Goal: Information Seeking & Learning: Learn about a topic

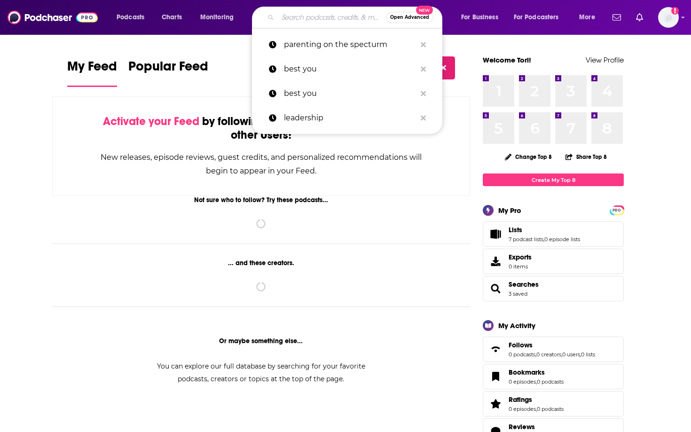
click at [337, 15] on input "Search podcasts, credits, & more..." at bounding box center [332, 17] width 108 height 15
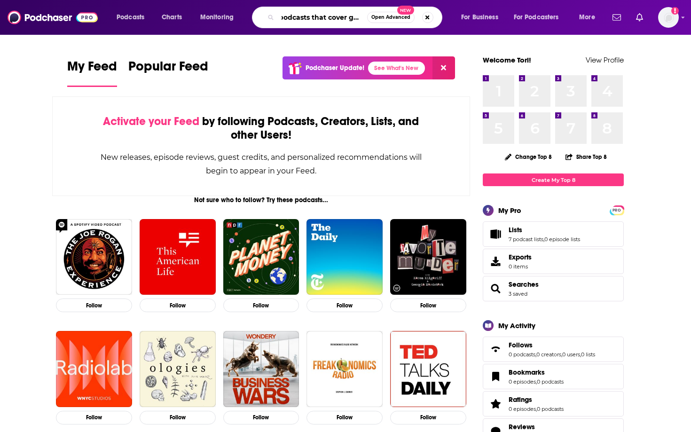
scroll to position [0, 5]
type input "podcasts that cover grief"
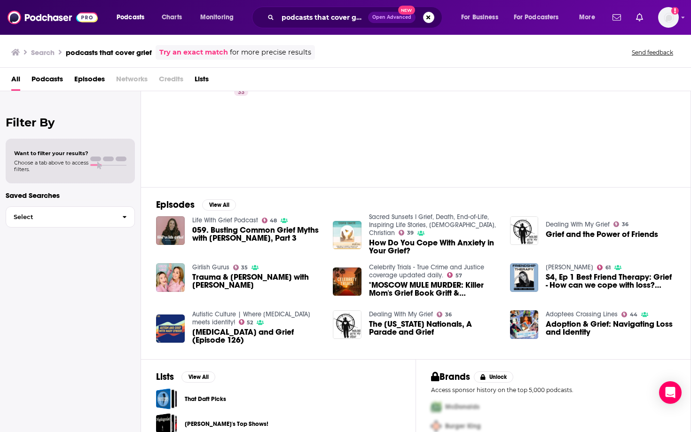
scroll to position [72, 0]
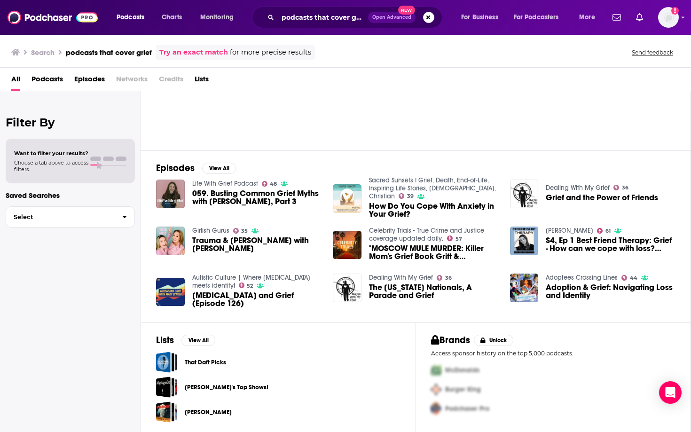
click at [244, 195] on span "059. Busting Common Grief Myths with [PERSON_NAME], Part 3" at bounding box center [257, 197] width 130 height 16
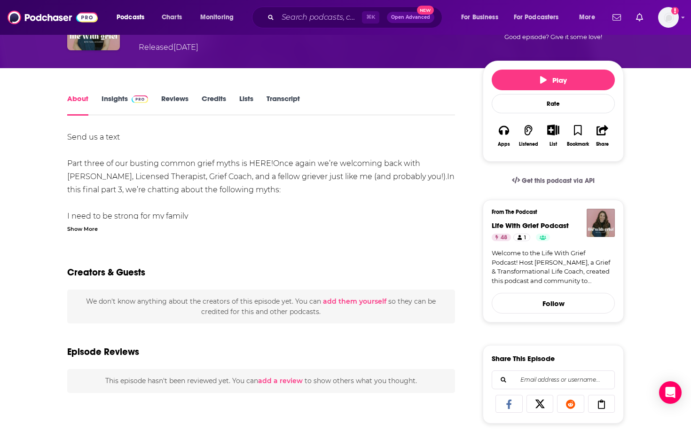
scroll to position [16, 0]
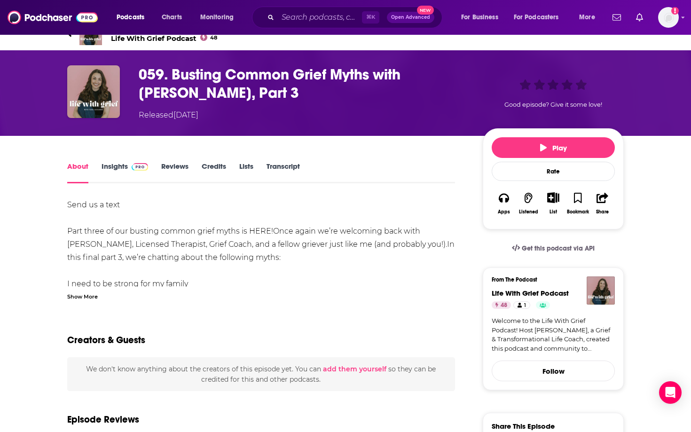
click at [111, 177] on link "Insights" at bounding box center [125, 173] width 47 height 22
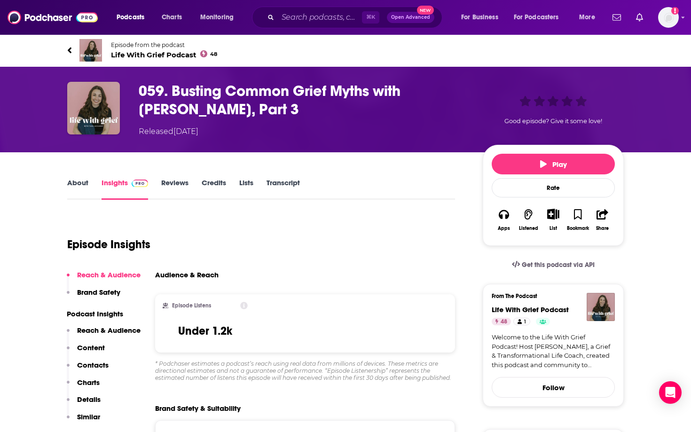
click at [292, 25] on div "⌘ K Open Advanced New" at bounding box center [347, 18] width 190 height 22
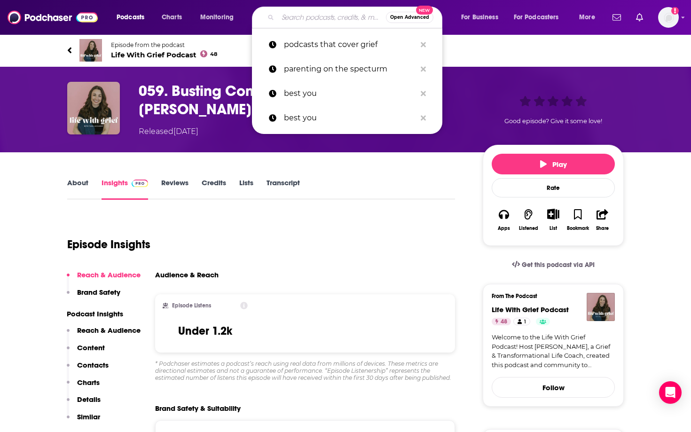
click at [295, 22] on input "Search podcasts, credits, & more..." at bounding box center [332, 17] width 108 height 15
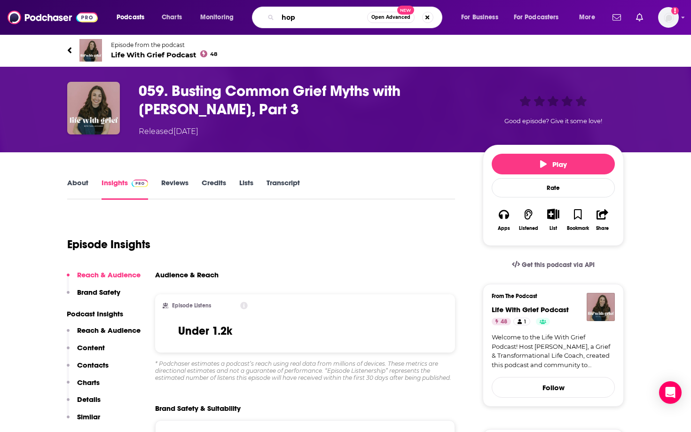
type input "hope"
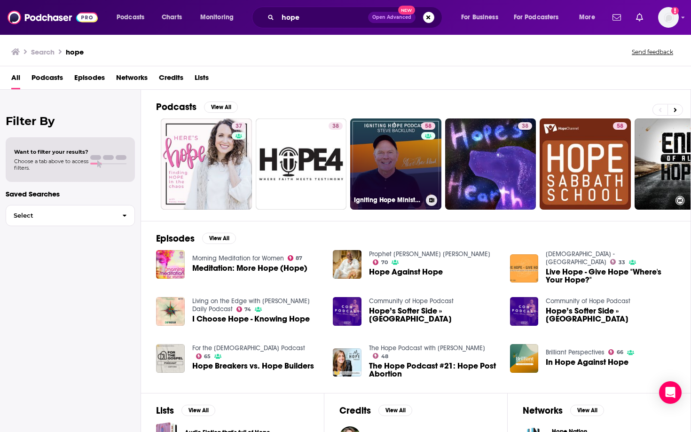
click at [396, 163] on link "58 Igniting Hope Ministries" at bounding box center [395, 163] width 91 height 91
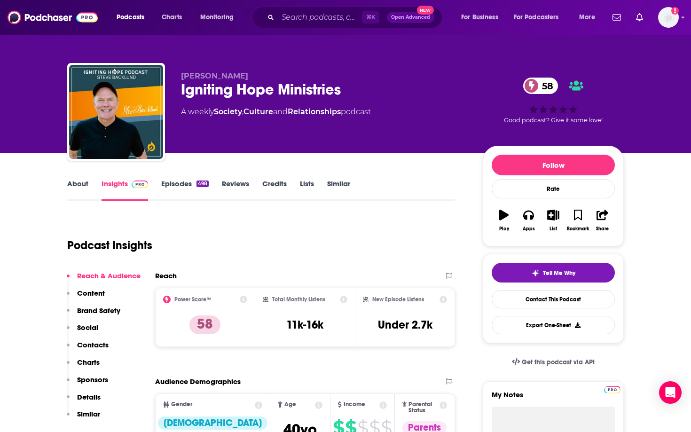
click at [187, 189] on link "Episodes 498" at bounding box center [184, 190] width 47 height 22
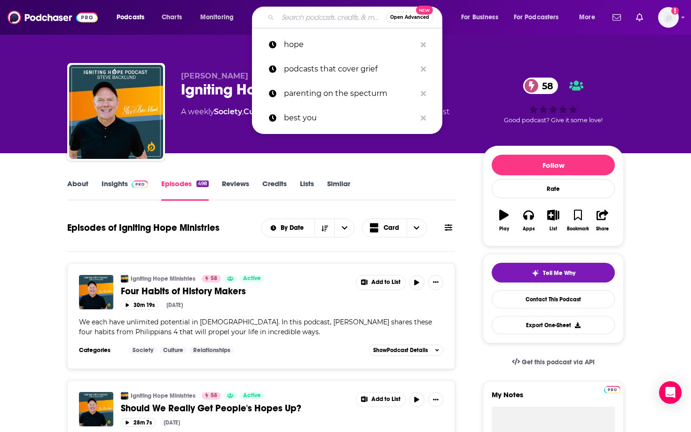
click at [290, 14] on input "Search podcasts, credits, & more..." at bounding box center [332, 17] width 108 height 15
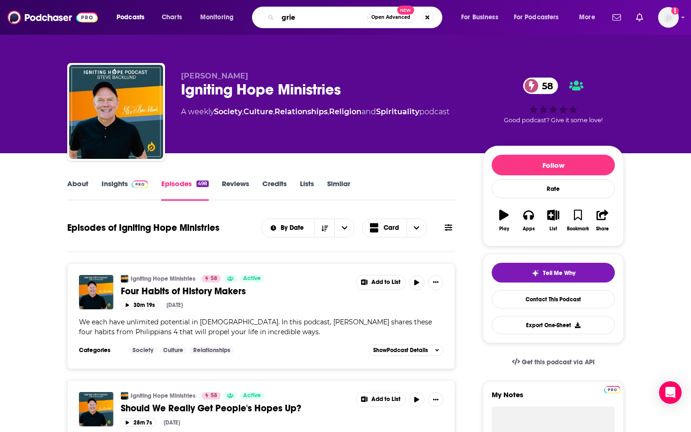
type input "grief"
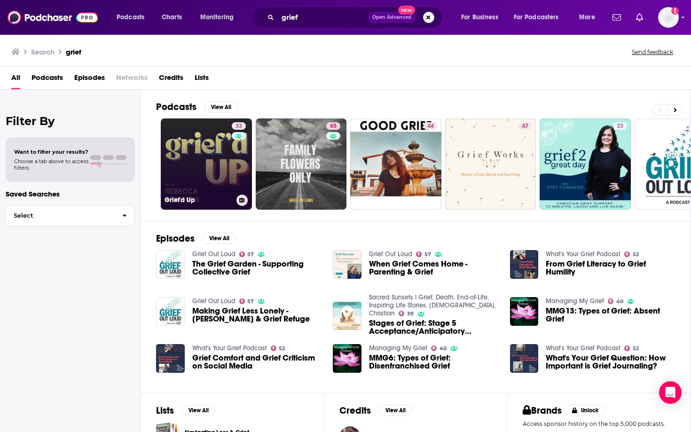
click at [211, 183] on link "33 Grief'd Up" at bounding box center [206, 163] width 91 height 91
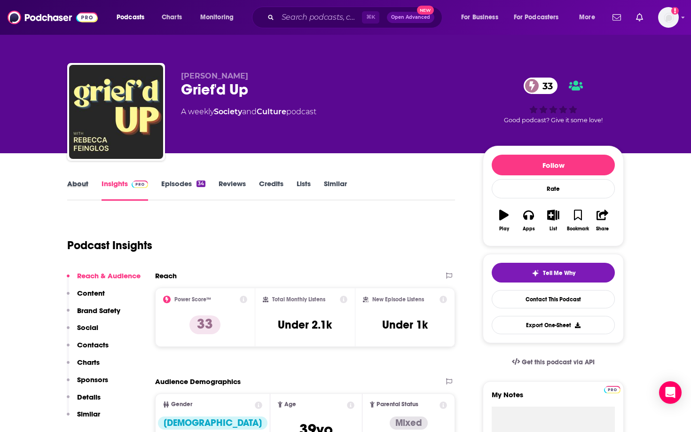
click at [96, 189] on div "About" at bounding box center [84, 190] width 34 height 22
click at [89, 188] on div "About" at bounding box center [84, 190] width 34 height 22
click at [80, 188] on link "About" at bounding box center [77, 190] width 21 height 22
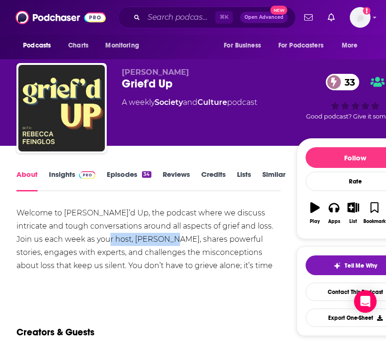
drag, startPoint x: 153, startPoint y: 241, endPoint x: 86, endPoint y: 240, distance: 66.3
click at [86, 240] on div "Welcome to [PERSON_NAME]’d Up, the podcast where we discuss intricate and tough…" at bounding box center [148, 245] width 264 height 79
copy div "[PERSON_NAME],"
click at [190, 215] on div "Welcome to [PERSON_NAME]’d Up, the podcast where we discuss intricate and tough…" at bounding box center [148, 245] width 264 height 79
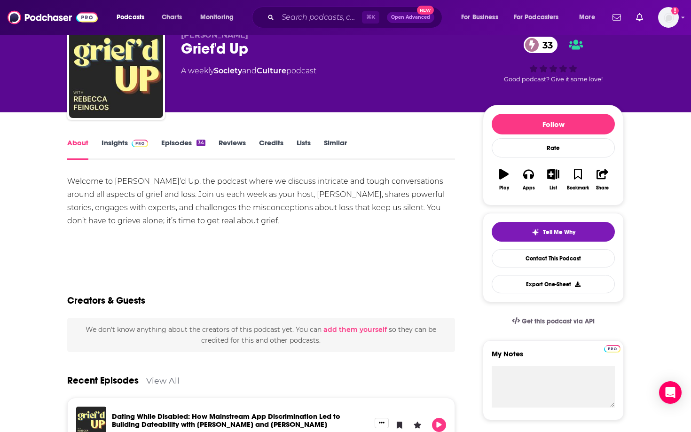
scroll to position [39, 0]
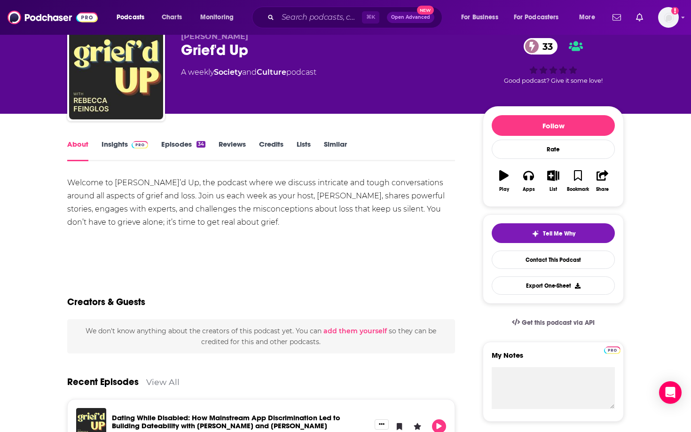
click at [117, 139] on div "About Insights Episodes 34 Reviews Credits Lists Similar" at bounding box center [261, 149] width 388 height 23
click at [120, 143] on link "Insights" at bounding box center [125, 151] width 47 height 22
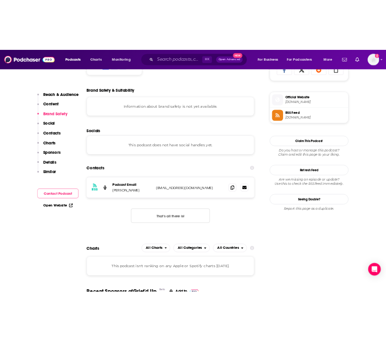
scroll to position [646, 0]
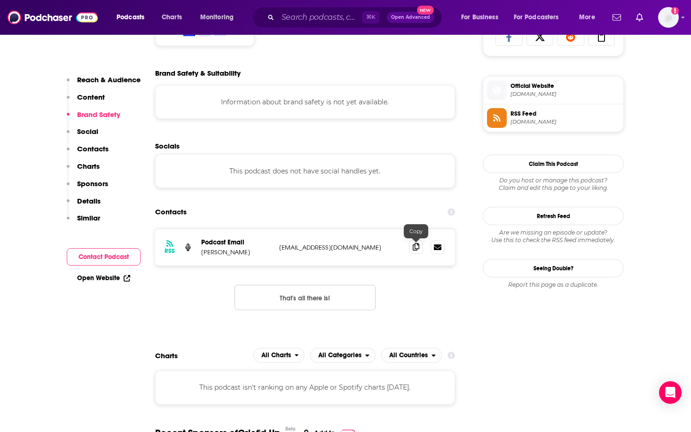
click at [413, 249] on icon at bounding box center [416, 247] width 7 height 8
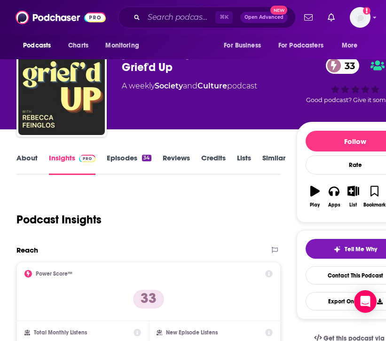
scroll to position [17, 0]
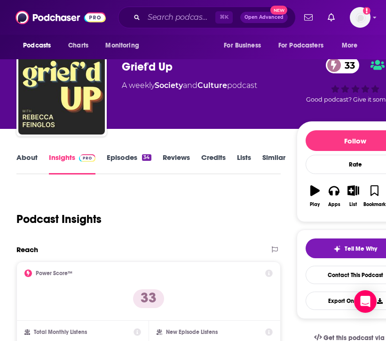
click at [37, 159] on link "About" at bounding box center [26, 164] width 21 height 22
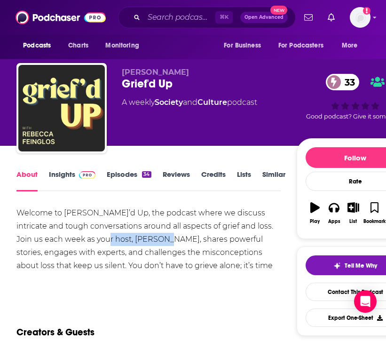
drag, startPoint x: 151, startPoint y: 240, endPoint x: 88, endPoint y: 241, distance: 63.0
click at [88, 241] on div "Welcome to [PERSON_NAME]’d Up, the podcast where we discuss intricate and tough…" at bounding box center [148, 245] width 264 height 79
copy div "[PERSON_NAME]"
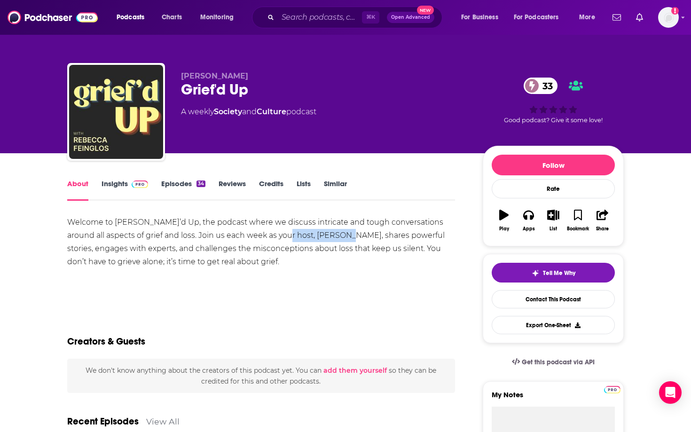
click at [339, 188] on link "Similar" at bounding box center [335, 190] width 23 height 22
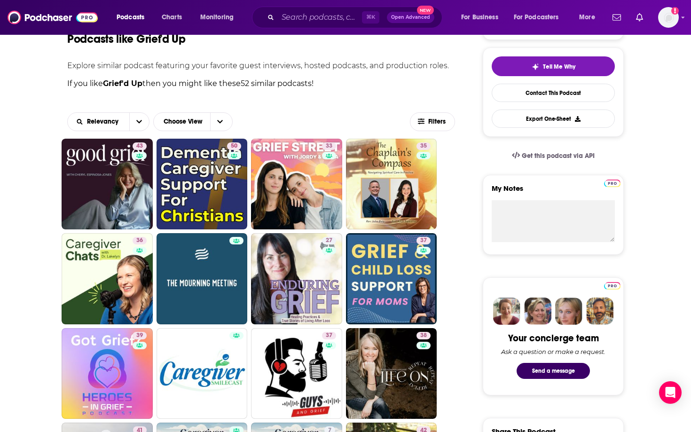
scroll to position [163, 0]
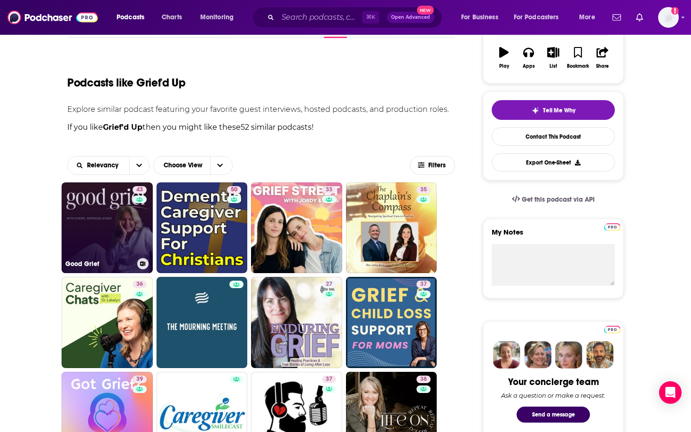
click at [140, 242] on div "43" at bounding box center [141, 222] width 16 height 72
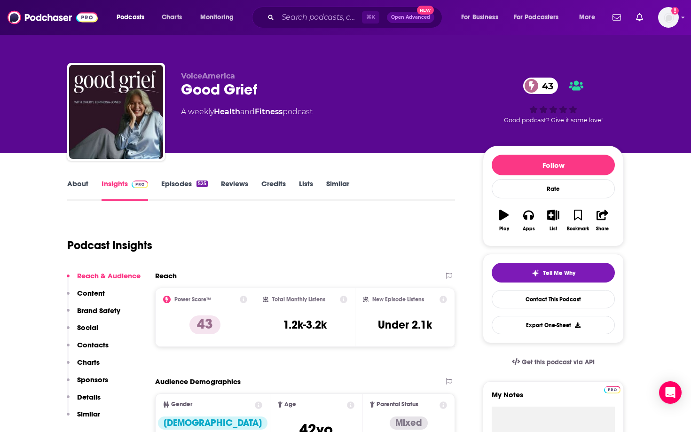
click at [81, 187] on link "About" at bounding box center [77, 190] width 21 height 22
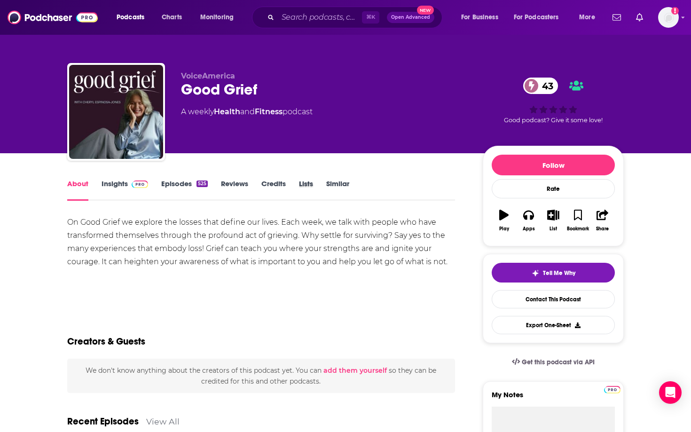
click at [326, 184] on div "Lists" at bounding box center [312, 190] width 27 height 22
click at [331, 184] on link "Similar" at bounding box center [337, 190] width 23 height 22
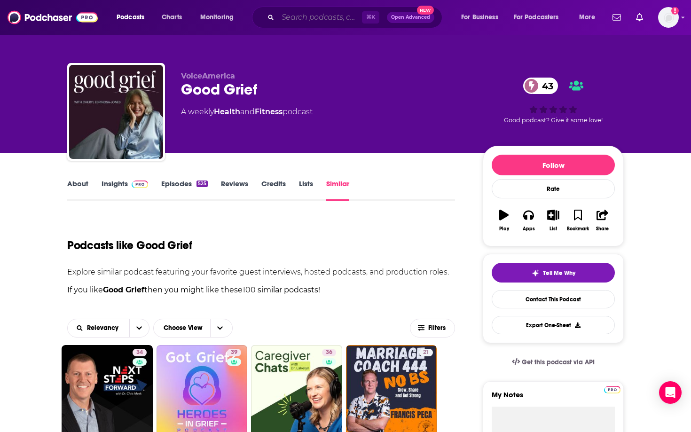
click at [302, 21] on input "Search podcasts, credits, & more..." at bounding box center [320, 17] width 84 height 15
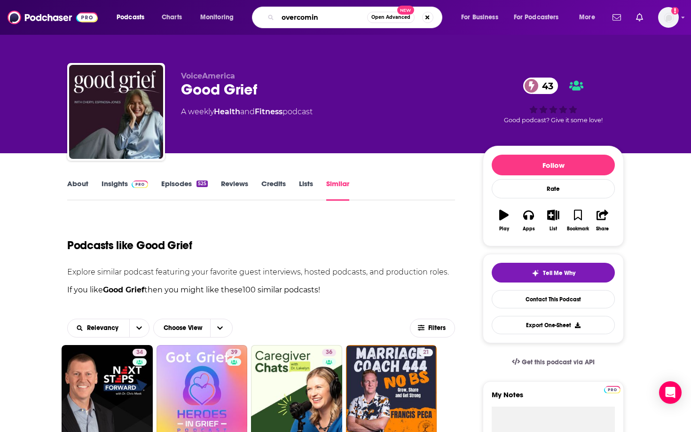
type input "overcoming"
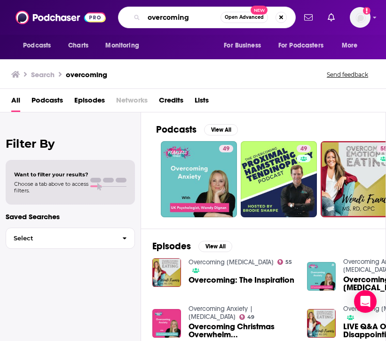
drag, startPoint x: 192, startPoint y: 19, endPoint x: 120, endPoint y: 16, distance: 71.5
click at [120, 16] on div "overcoming Open Advanced New" at bounding box center [207, 18] width 178 height 22
type input "lifekit"
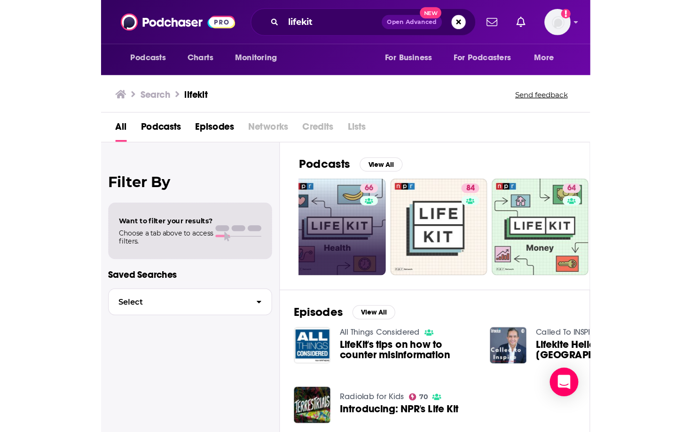
scroll to position [0, 244]
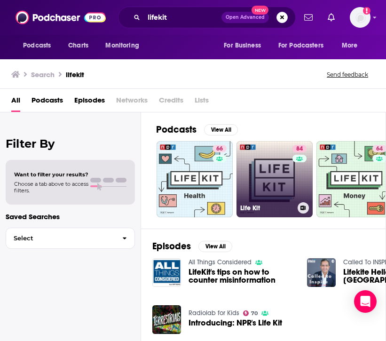
click at [274, 182] on link "84 Life Kit" at bounding box center [274, 179] width 76 height 76
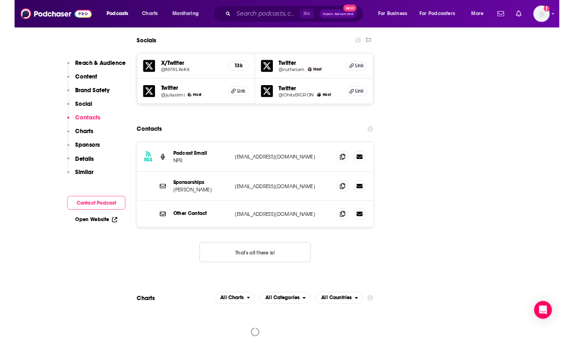
scroll to position [1077, 0]
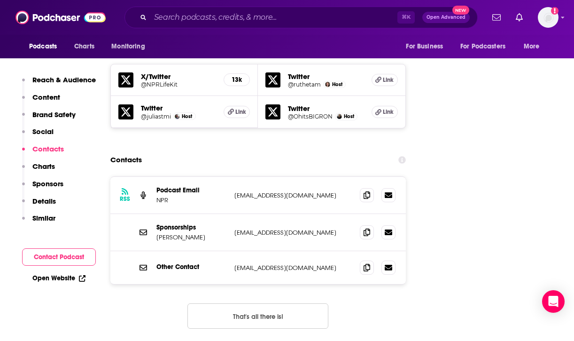
click at [212, 39] on div "Podcasts Charts Monitoring For Business For Podcasters More" at bounding box center [287, 46] width 574 height 23
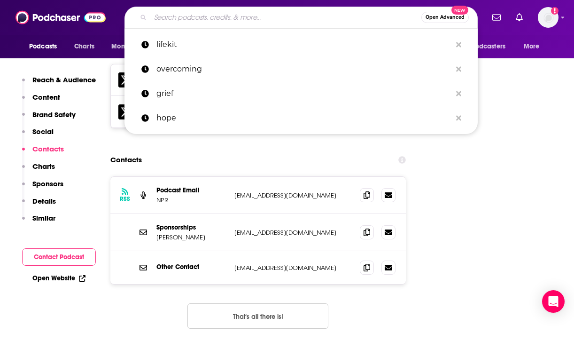
click at [213, 14] on input "Search podcasts, credits, & more..." at bounding box center [285, 17] width 271 height 15
paste input "The [MEDICAL_DATA] Dad podcast"
type input "The [MEDICAL_DATA] Dad podcast"
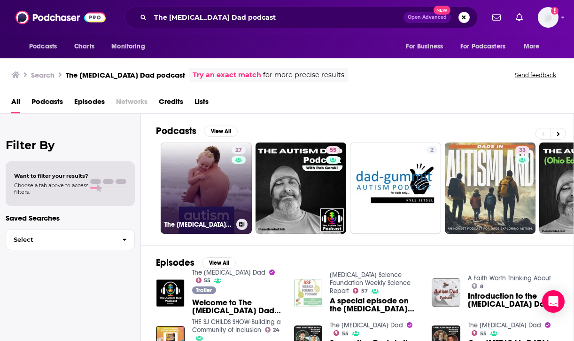
click at [217, 202] on link "27 The [MEDICAL_DATA] Dadvocate Podcast" at bounding box center [206, 187] width 91 height 91
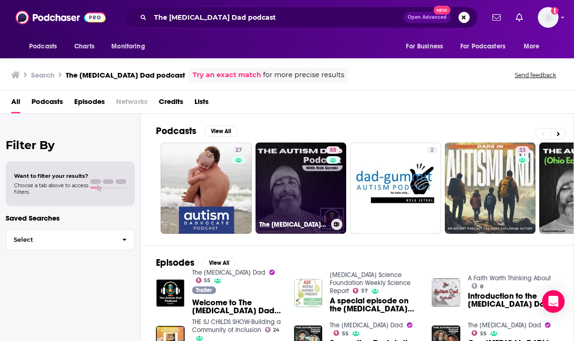
click at [285, 212] on link "55 The [MEDICAL_DATA] Dad" at bounding box center [301, 187] width 91 height 91
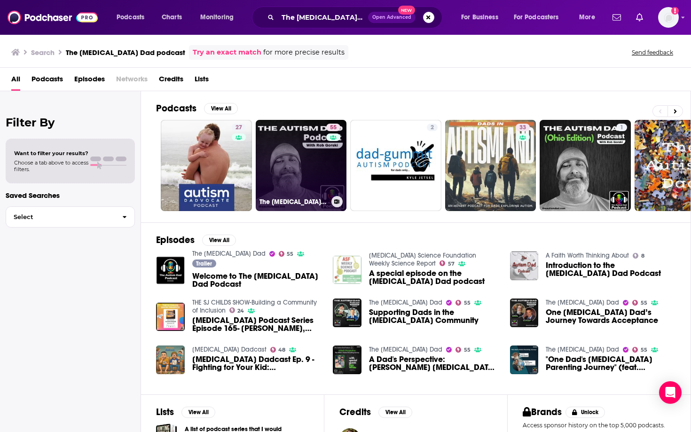
click at [337, 172] on div "55" at bounding box center [334, 160] width 16 height 72
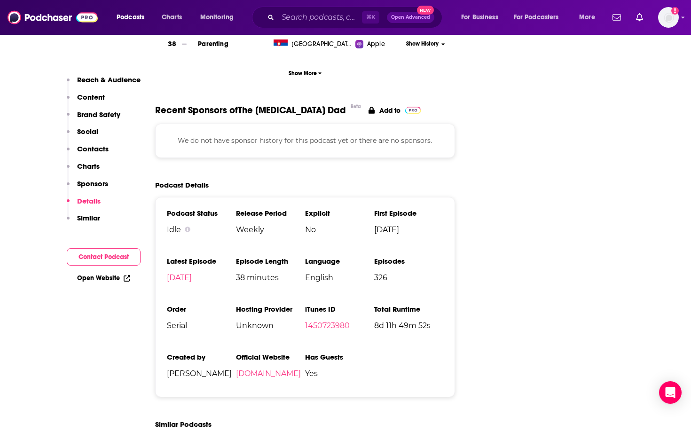
scroll to position [1400, 0]
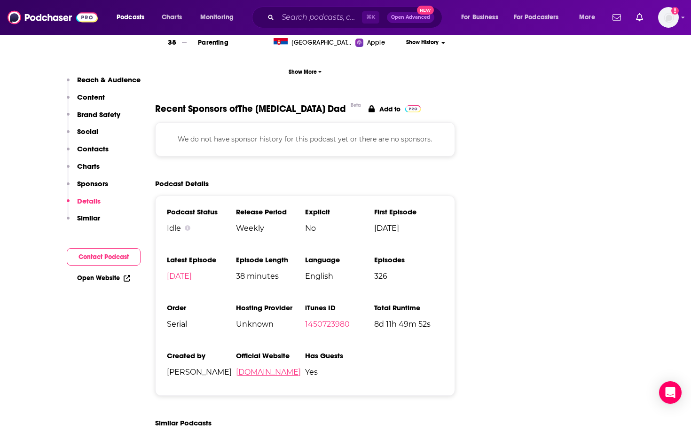
click at [281, 368] on link "[DOMAIN_NAME]" at bounding box center [268, 372] width 65 height 9
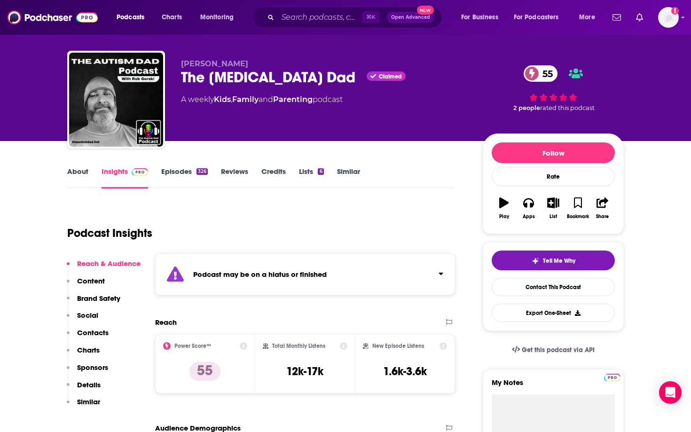
scroll to position [0, 0]
